Goal: Feedback & Contribution: Contribute content

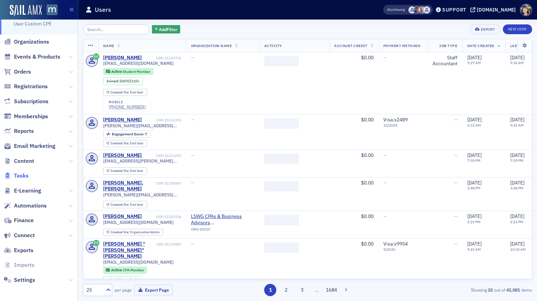
scroll to position [42, 0]
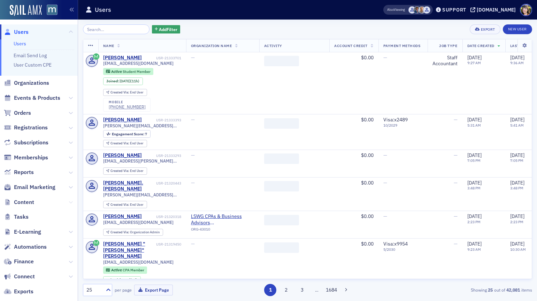
click at [69, 201] on icon at bounding box center [71, 202] width 4 height 4
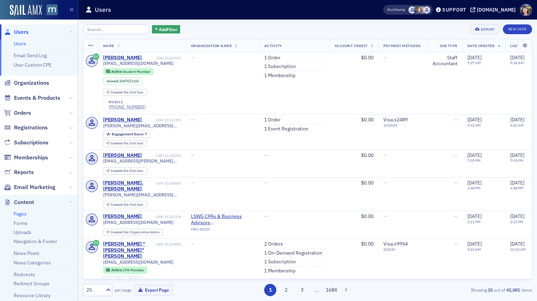
click at [23, 215] on link "Pages" at bounding box center [20, 213] width 13 height 6
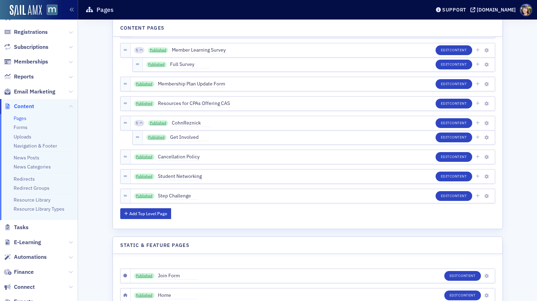
scroll to position [2984, 0]
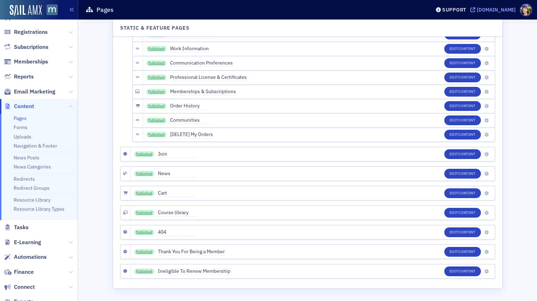
click at [501, 9] on div "[DOMAIN_NAME]" at bounding box center [496, 10] width 39 height 6
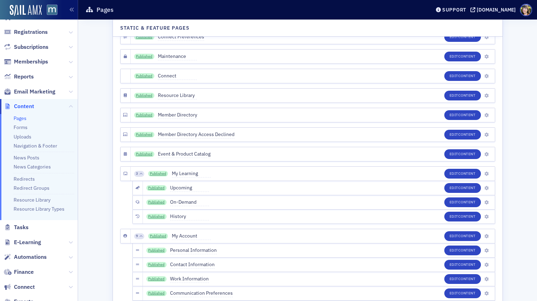
scroll to position [2716, 0]
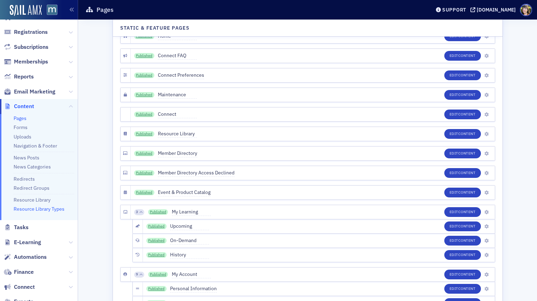
click at [35, 209] on link "Resource Library Types" at bounding box center [39, 209] width 51 height 6
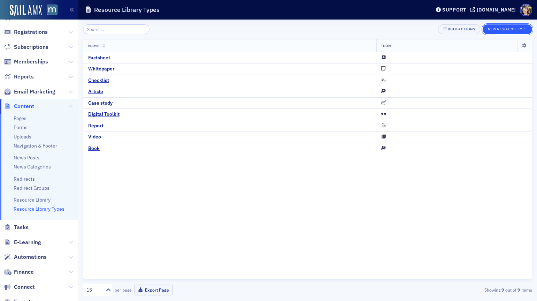
click at [498, 30] on button "New Resource Type" at bounding box center [506, 29] width 49 height 10
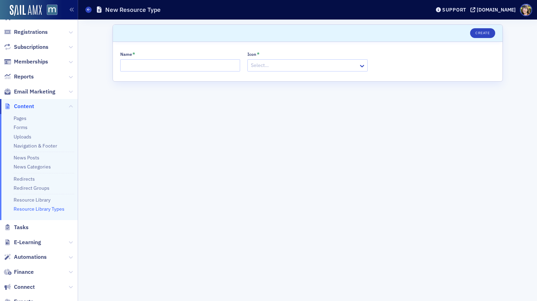
click at [277, 62] on div at bounding box center [304, 65] width 108 height 9
type input "p"
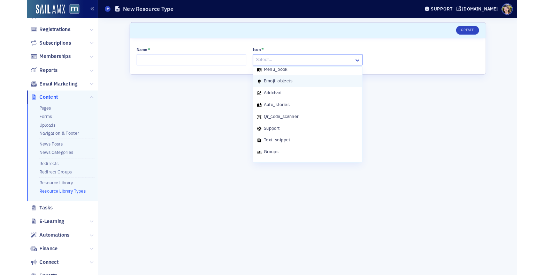
scroll to position [1163, 0]
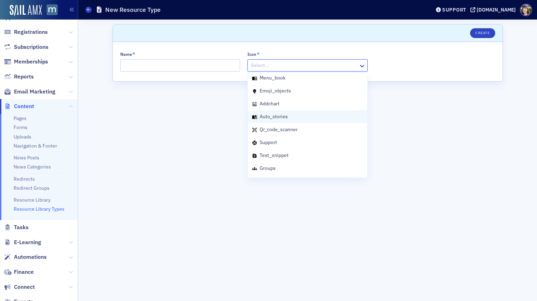
click at [272, 117] on span "auto_stories" at bounding box center [274, 116] width 28 height 6
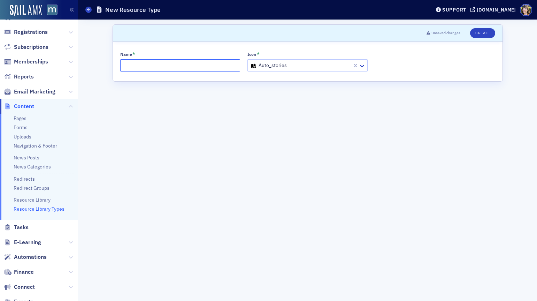
click at [177, 63] on input "Name *" at bounding box center [180, 65] width 120 height 12
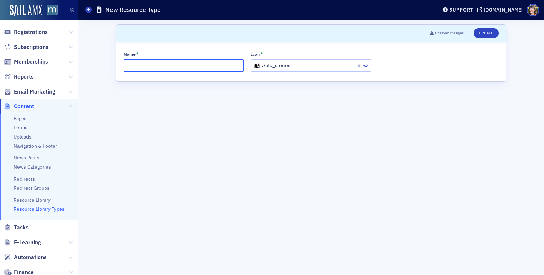
click at [163, 60] on input "Name *" at bounding box center [184, 65] width 120 height 12
click at [130, 194] on form "Scroll to Unsaved changes Create Name * Icon * auto_stories" at bounding box center [311, 146] width 390 height 245
click at [41, 196] on li "Resource Library" at bounding box center [44, 198] width 61 height 9
click at [42, 200] on link "Resource Library" at bounding box center [32, 199] width 37 height 6
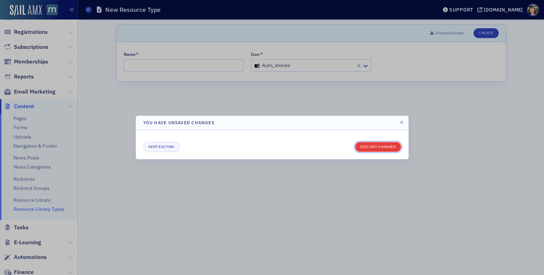
click at [379, 146] on button "Discard changes" at bounding box center [378, 147] width 46 height 10
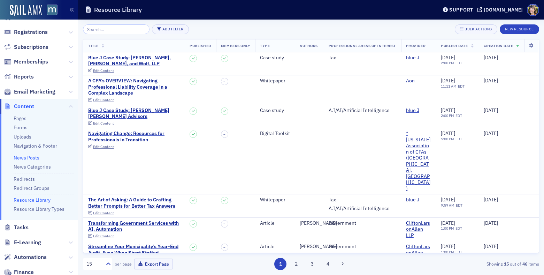
click at [38, 157] on link "News Posts" at bounding box center [27, 157] width 26 height 6
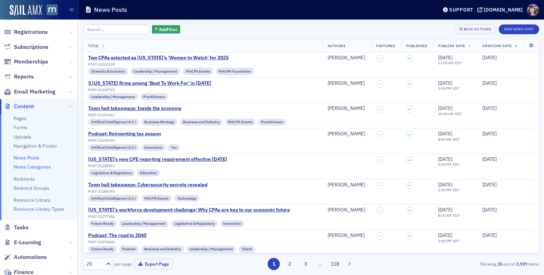
click at [37, 165] on link "News Categories" at bounding box center [32, 166] width 37 height 6
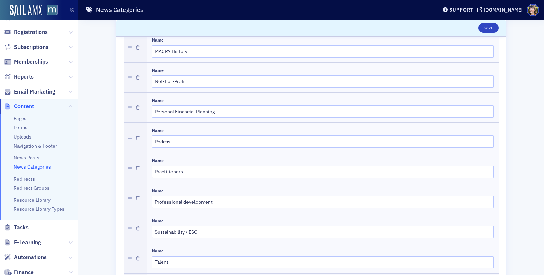
scroll to position [804, 0]
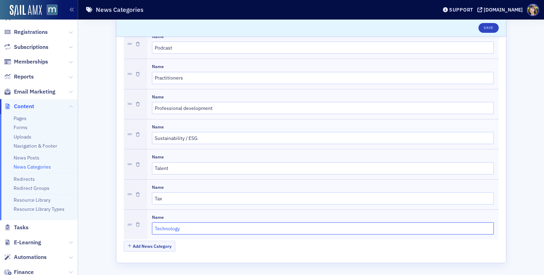
click at [155, 227] on input "Technology" at bounding box center [323, 228] width 342 height 12
click at [154, 226] on input "Technology" at bounding box center [323, 228] width 342 height 12
click at [160, 227] on input "📃Technology" at bounding box center [323, 228] width 342 height 12
type input "Technology"
click at [151, 248] on button "Add News Category" at bounding box center [150, 245] width 52 height 11
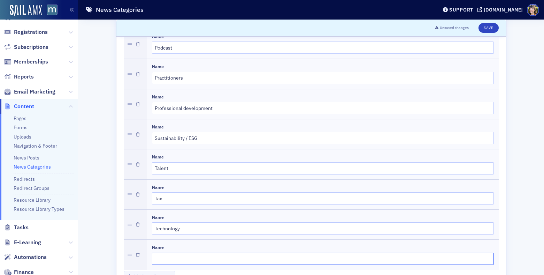
click at [195, 260] on input "Name" at bounding box center [323, 258] width 342 height 12
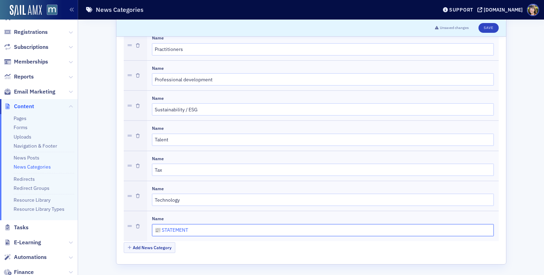
scroll to position [835, 0]
type input "📰 STATEMENT"
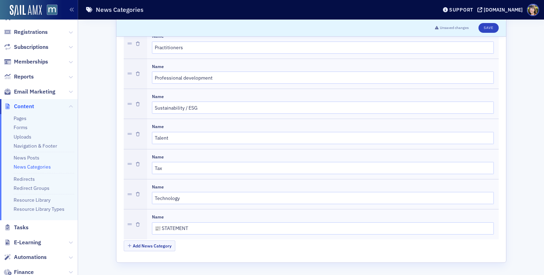
click at [250, 241] on div "Add News Category" at bounding box center [311, 246] width 375 height 12
click at [489, 29] on button "Save" at bounding box center [488, 28] width 20 height 10
click at [34, 158] on link "News Posts" at bounding box center [27, 157] width 26 height 6
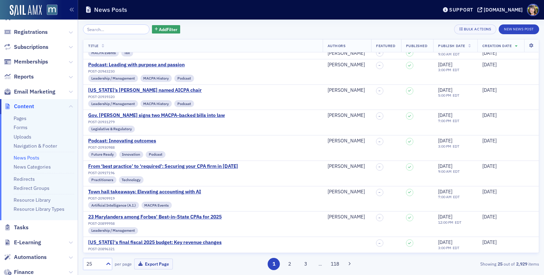
scroll to position [433, 0]
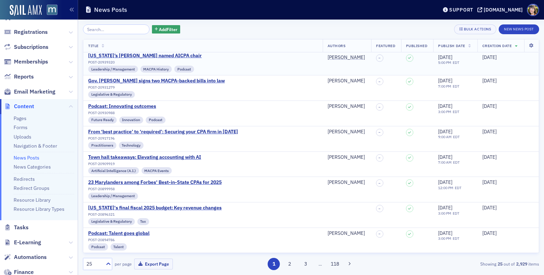
click at [241, 59] on div "[US_STATE]’s [PERSON_NAME] named AICPA chair POST-20939320 Leadership / Managem…" at bounding box center [203, 63] width 230 height 20
click at [301, 263] on button "3" at bounding box center [305, 263] width 12 height 12
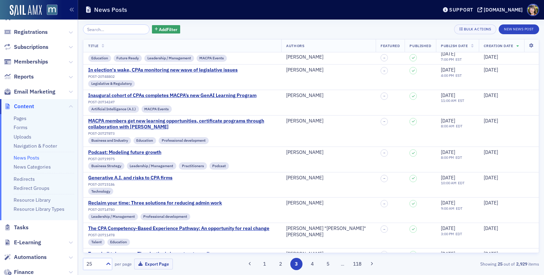
scroll to position [269, 0]
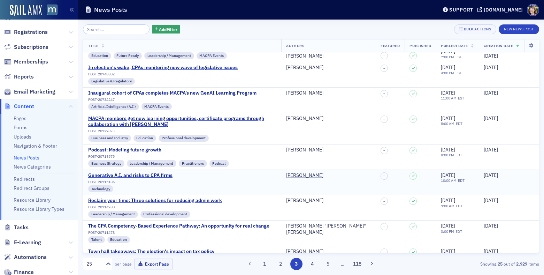
click at [271, 181] on div "Generative A.I. and risks to CPA firms POST-20715186 Technology" at bounding box center [182, 182] width 188 height 20
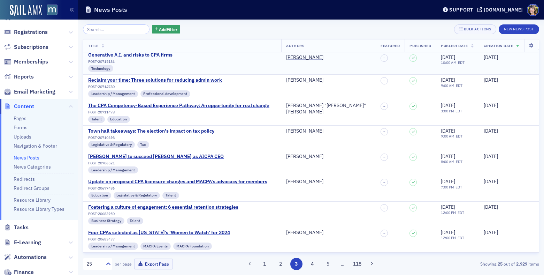
scroll to position [389, 0]
click at [459, 45] on span "Publish Date" at bounding box center [454, 45] width 27 height 5
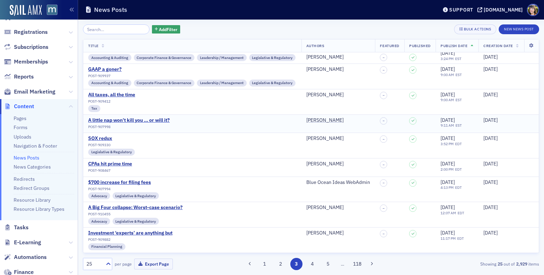
scroll to position [416, 0]
click at [223, 174] on div "CPAs hit prime time POST-908467" at bounding box center [192, 167] width 208 height 13
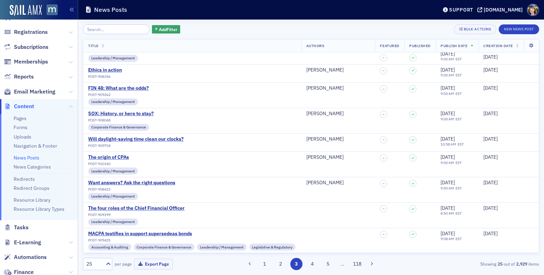
scroll to position [83, 0]
click at [158, 167] on div "The origin of CPAs POST-910340 Leadership / Management" at bounding box center [192, 163] width 208 height 20
click at [186, 159] on div "The origin of CPAs POST-910340 Leadership / Management" at bounding box center [192, 163] width 208 height 20
click at [123, 156] on div "The origin of CPAs" at bounding box center [113, 156] width 50 height 6
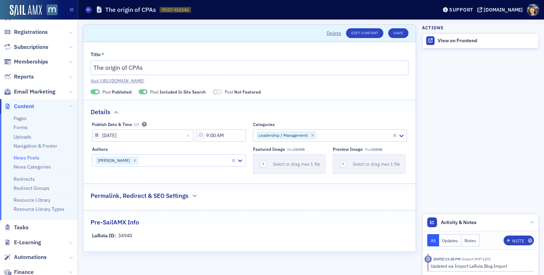
click at [191, 194] on div "Permalink, Redirect & SEO Settings" at bounding box center [250, 192] width 318 height 16
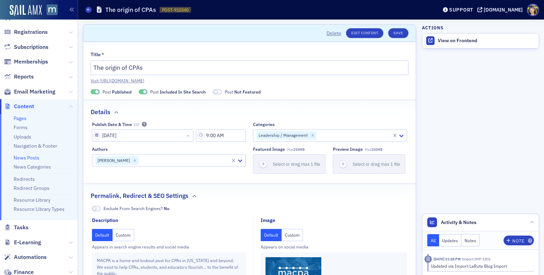
click at [22, 119] on link "Pages" at bounding box center [20, 118] width 13 height 6
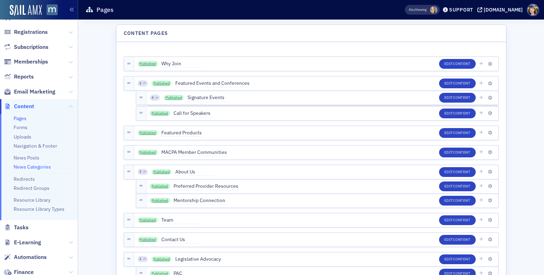
click at [34, 164] on link "News Categories" at bounding box center [32, 166] width 37 height 6
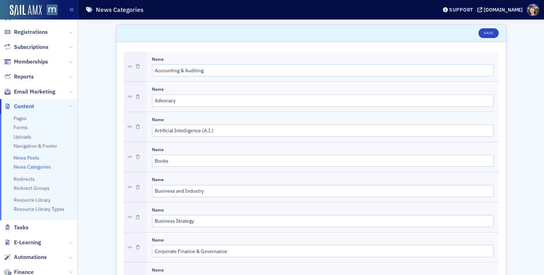
click at [33, 158] on link "News Posts" at bounding box center [27, 157] width 26 height 6
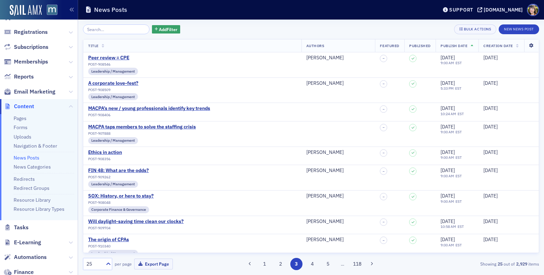
click at [531, 46] on icon at bounding box center [531, 46] width 14 height 4
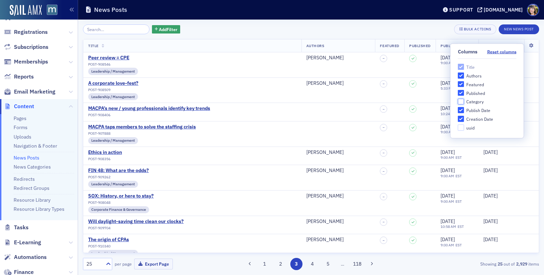
click at [460, 102] on input "Category" at bounding box center [461, 101] width 6 height 6
checkbox input "true"
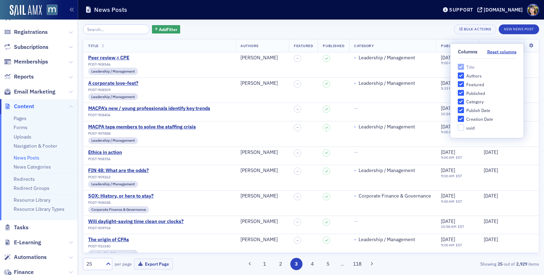
click at [390, 23] on div "Add Filter Bulk Actions New News Post Title Authors Featured Published Category…" at bounding box center [311, 147] width 456 height 255
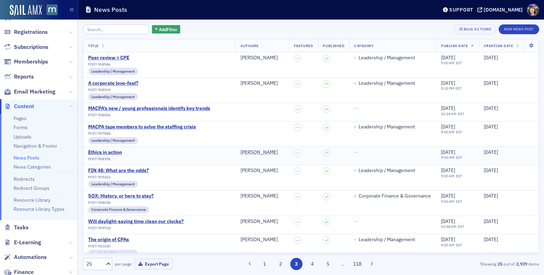
click at [358, 151] on div "—" at bounding box center [392, 152] width 77 height 6
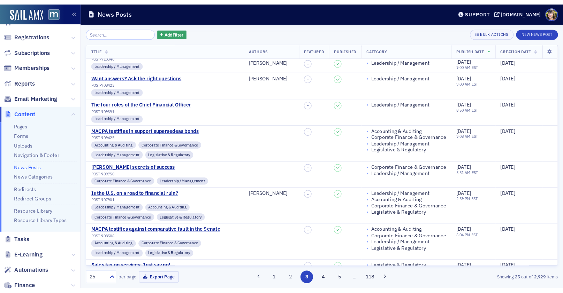
scroll to position [210, 0]
